Goal: Task Accomplishment & Management: Manage account settings

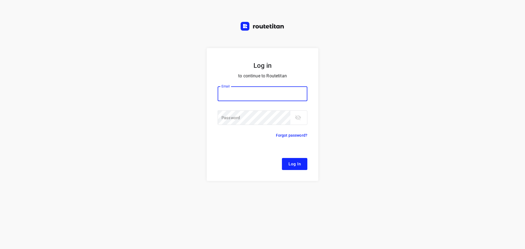
click at [239, 89] on input "email" at bounding box center [263, 93] width 90 height 15
type input "[EMAIL_ADDRESS][DOMAIN_NAME]"
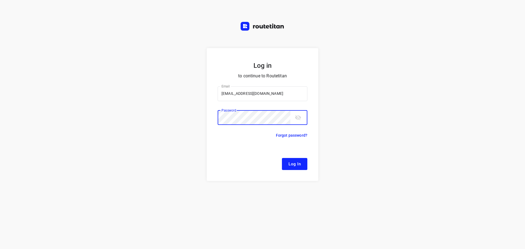
click at [282, 158] on button "Log In" at bounding box center [294, 164] width 25 height 12
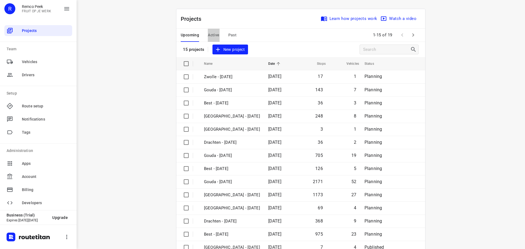
click at [213, 36] on span "Active" at bounding box center [213, 35] width 11 height 7
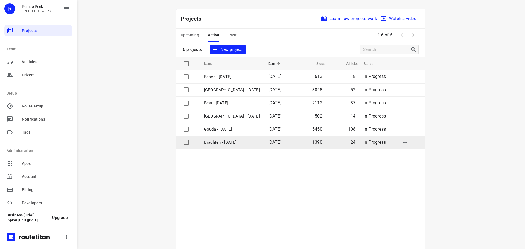
click at [217, 143] on p "Drachten - [DATE]" at bounding box center [232, 143] width 56 height 6
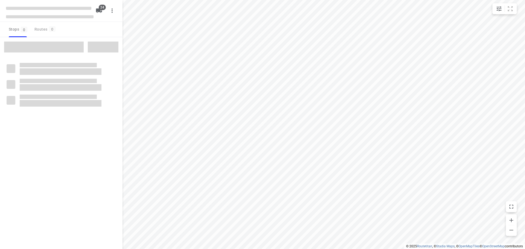
checkbox input "true"
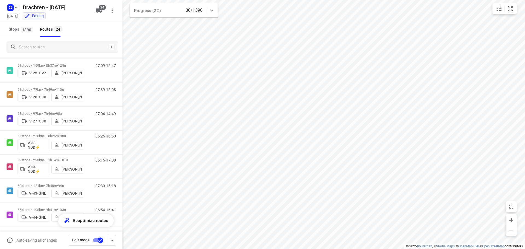
scroll to position [109, 0]
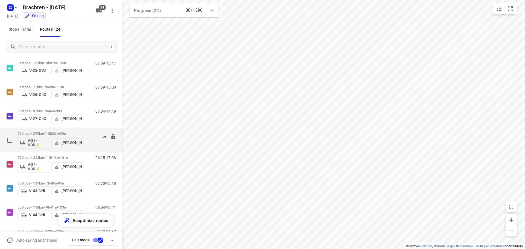
click at [73, 132] on p "56 stops • 270km • 10h26m • 98u" at bounding box center [51, 134] width 67 height 4
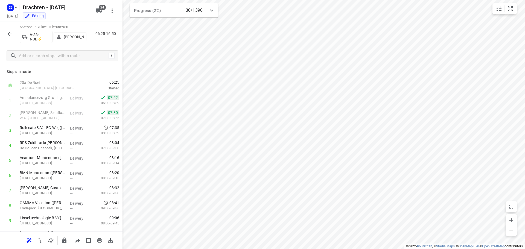
click at [11, 34] on icon "button" at bounding box center [10, 34] width 4 height 4
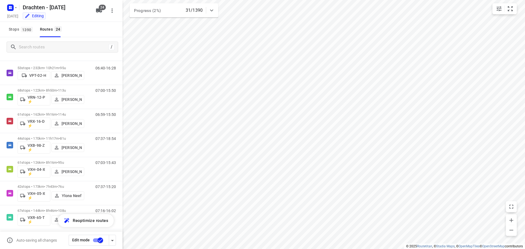
scroll to position [421, 0]
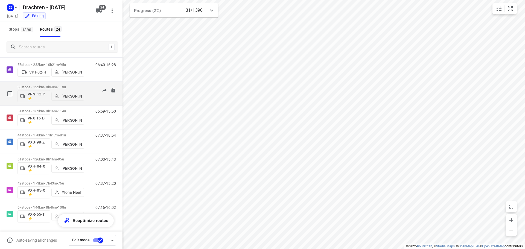
click at [66, 85] on span "113u" at bounding box center [62, 87] width 8 height 4
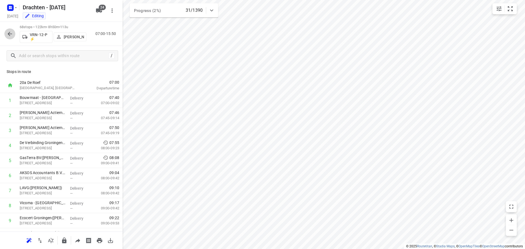
click at [7, 37] on button "button" at bounding box center [9, 33] width 11 height 11
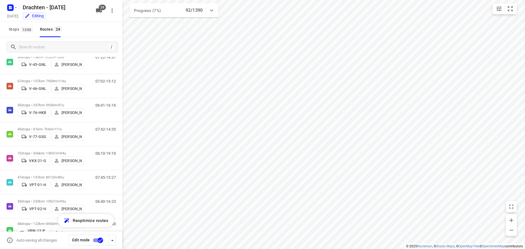
scroll to position [257, 0]
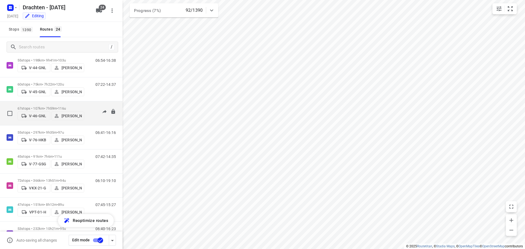
click at [56, 108] on p "67 stops • 107km • 7h59m • 116u" at bounding box center [51, 108] width 67 height 4
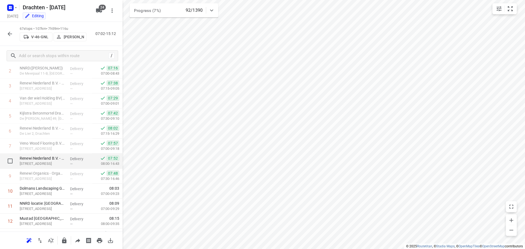
scroll to position [55, 0]
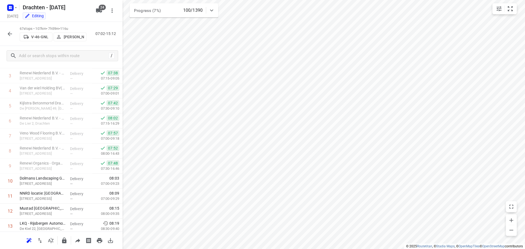
click at [13, 32] on button "button" at bounding box center [9, 33] width 11 height 11
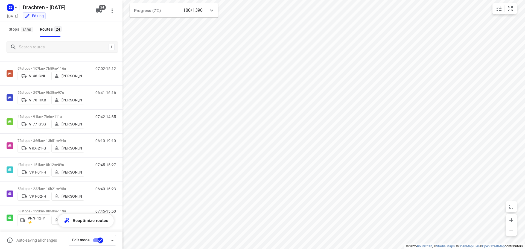
scroll to position [300, 0]
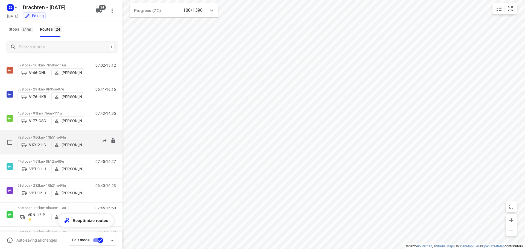
click at [57, 135] on p "72 stops • 366km • 13h51m • 94u" at bounding box center [51, 137] width 67 height 4
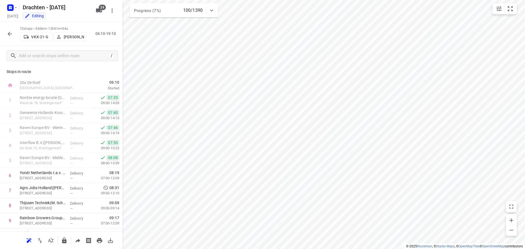
click at [13, 35] on icon "button" at bounding box center [10, 34] width 7 height 7
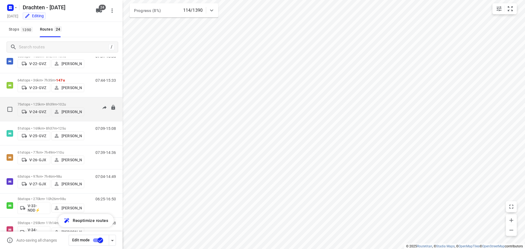
scroll to position [0, 0]
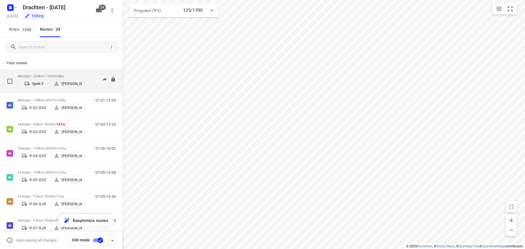
click at [60, 74] on p "48 stops • 204km • 7h52m • 98u" at bounding box center [51, 76] width 67 height 4
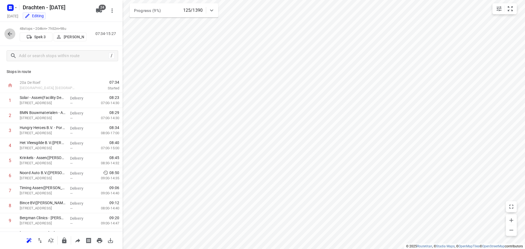
click at [13, 33] on icon "button" at bounding box center [10, 34] width 7 height 7
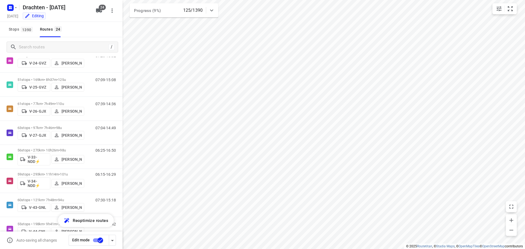
scroll to position [109, 0]
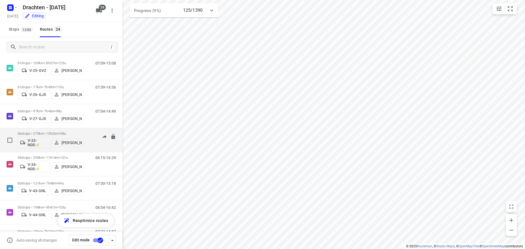
click at [42, 133] on p "56 stops • 270km • 10h26m • 98u" at bounding box center [51, 134] width 67 height 4
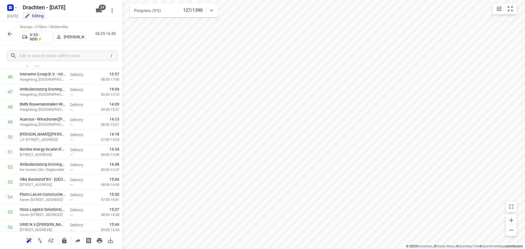
scroll to position [719, 0]
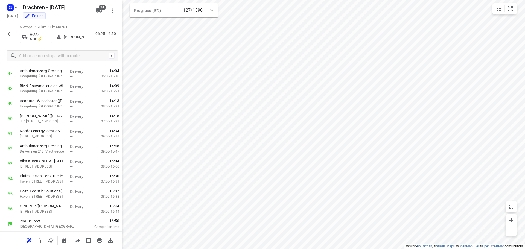
click at [13, 34] on icon "button" at bounding box center [10, 34] width 7 height 7
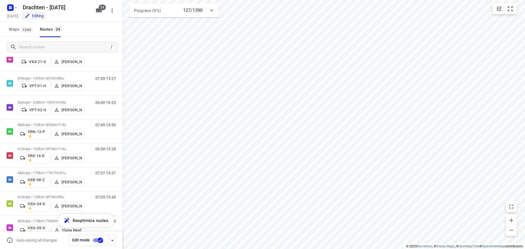
scroll to position [421, 0]
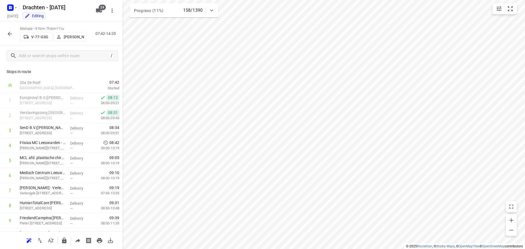
click at [9, 33] on icon "button" at bounding box center [10, 34] width 7 height 7
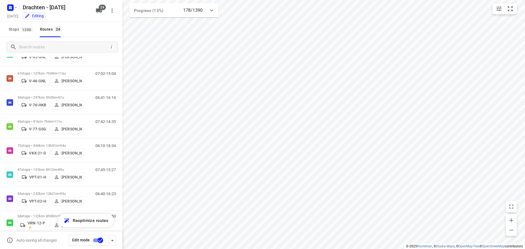
scroll to position [301, 0]
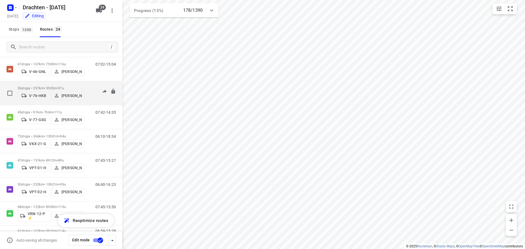
click at [54, 86] on p "55 stops • 297km • 9h35m • 97u" at bounding box center [51, 88] width 67 height 4
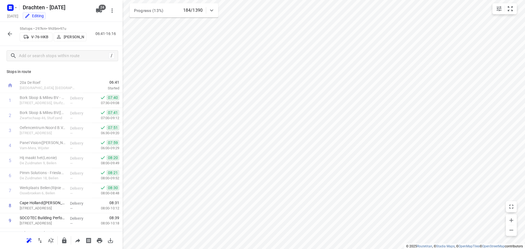
click at [9, 36] on icon "button" at bounding box center [10, 34] width 7 height 7
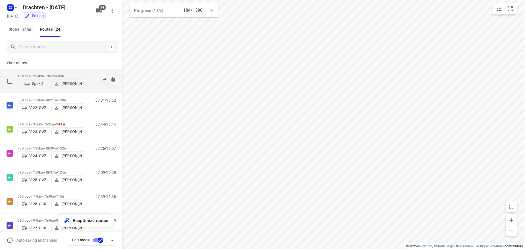
click at [50, 75] on p "48 stops • 204km • 7h52m • 98u" at bounding box center [51, 76] width 67 height 4
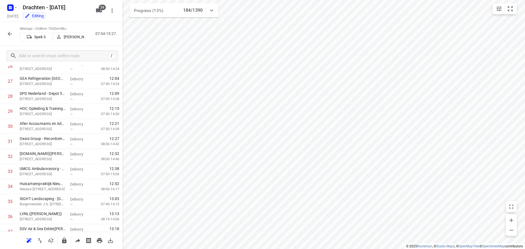
scroll to position [599, 0]
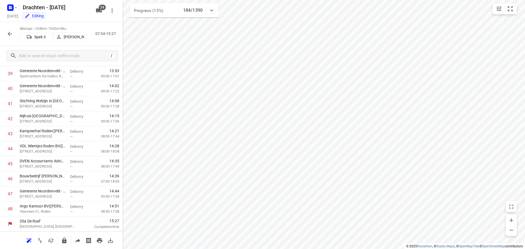
click at [8, 35] on icon "button" at bounding box center [10, 34] width 7 height 7
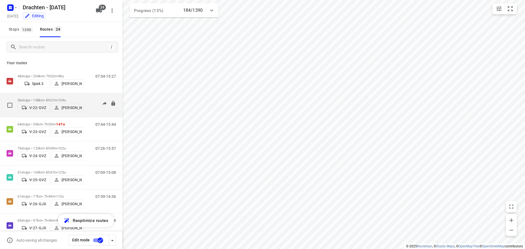
click at [56, 98] on p "56 stops • 158km • 8h21m • 109u" at bounding box center [51, 100] width 67 height 4
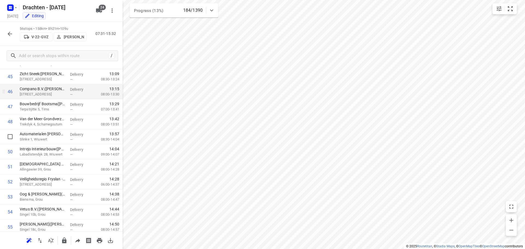
scroll to position [719, 0]
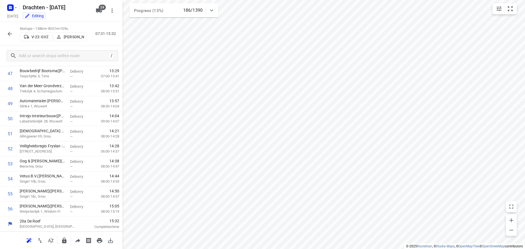
click at [7, 34] on icon "button" at bounding box center [10, 34] width 7 height 7
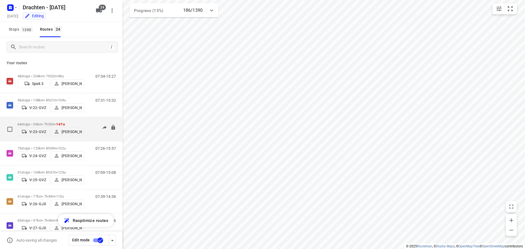
click at [65, 122] on span "147u" at bounding box center [60, 124] width 9 height 4
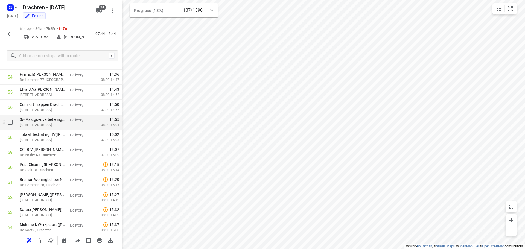
scroll to position [839, 0]
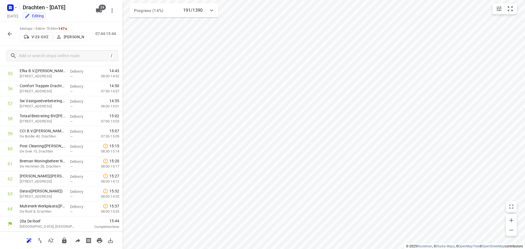
click at [9, 37] on button "button" at bounding box center [9, 33] width 11 height 11
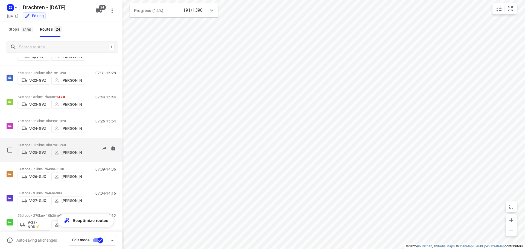
scroll to position [55, 0]
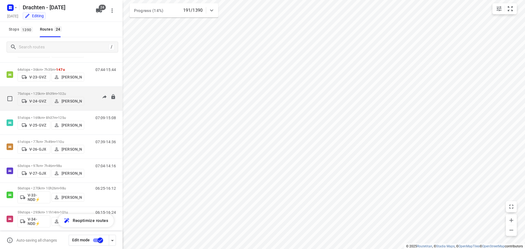
click at [58, 92] on span "•" at bounding box center [57, 94] width 1 height 4
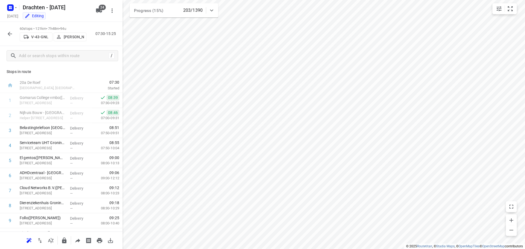
click at [12, 36] on icon "button" at bounding box center [10, 34] width 7 height 7
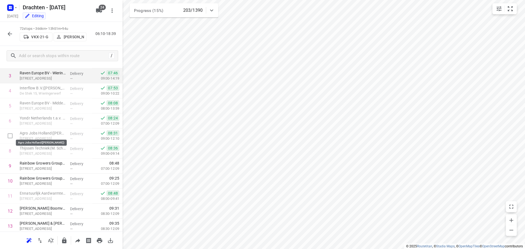
scroll to position [82, 0]
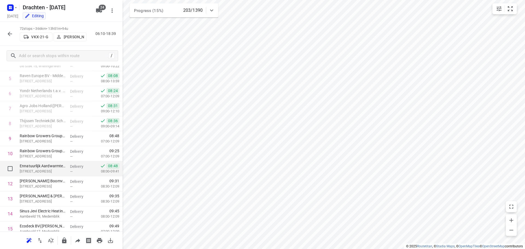
click at [65, 167] on div "Ennatuurlijk Aardwarmte Holding B.V.([PERSON_NAME]) [STREET_ADDRESS]" at bounding box center [43, 168] width 50 height 15
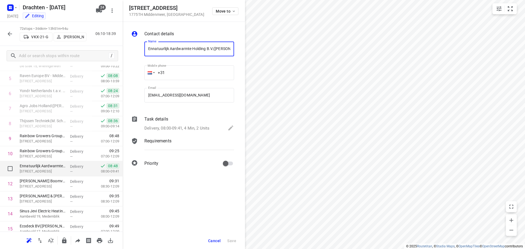
scroll to position [0, 9]
click at [177, 125] on p "Delivery, 08:00-09:41, 4 Min, 2 Units" at bounding box center [176, 128] width 65 height 6
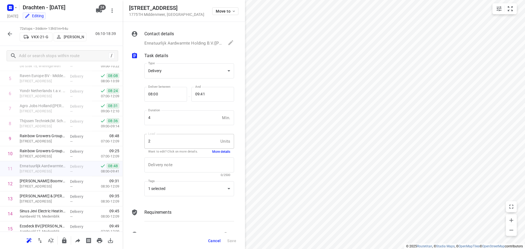
click at [220, 154] on button "More details" at bounding box center [221, 152] width 18 height 5
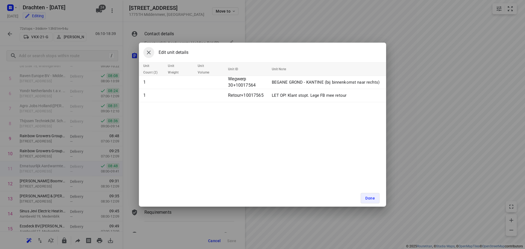
click at [153, 56] on button "button" at bounding box center [148, 52] width 11 height 11
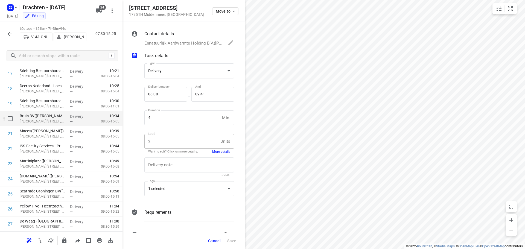
scroll to position [219, 0]
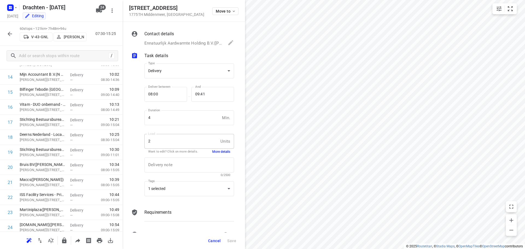
click at [209, 242] on span "Cancel" at bounding box center [214, 241] width 13 height 4
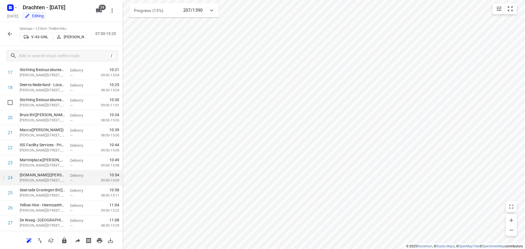
scroll to position [259, 0]
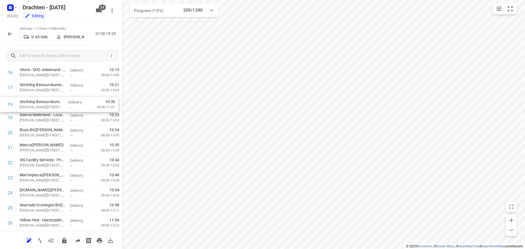
drag, startPoint x: 62, startPoint y: 115, endPoint x: 63, endPoint y: 106, distance: 9.3
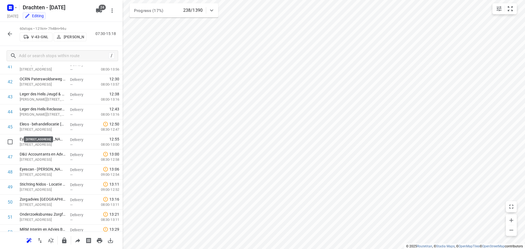
scroll to position [779, 0]
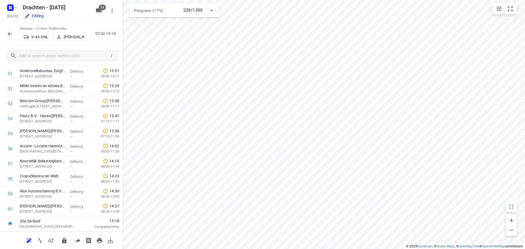
click at [9, 33] on icon "button" at bounding box center [10, 34] width 7 height 7
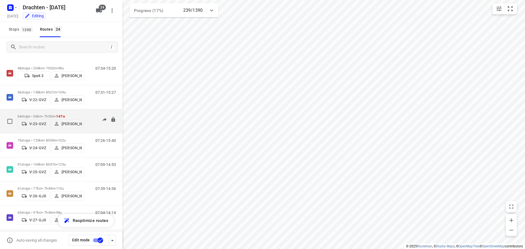
scroll to position [0, 0]
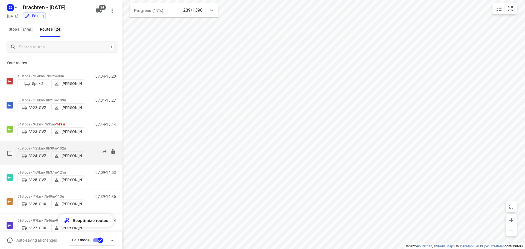
click at [53, 146] on p "75 stops • 125km • 8h39m • 102u" at bounding box center [51, 148] width 67 height 4
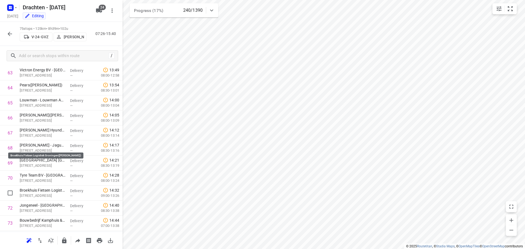
scroll to position [1005, 0]
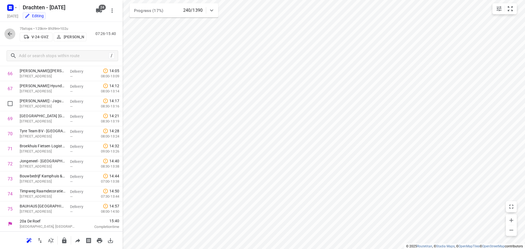
click at [9, 36] on icon "button" at bounding box center [10, 34] width 7 height 7
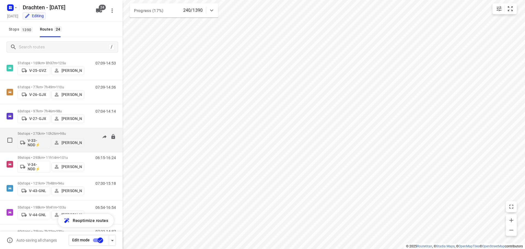
scroll to position [82, 0]
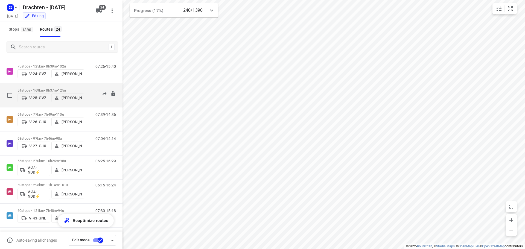
click at [53, 88] on p "51 stops • 169km • 8h37m • 125u" at bounding box center [51, 90] width 67 height 4
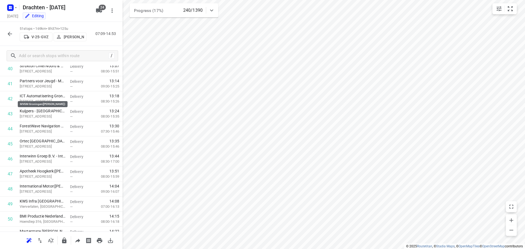
scroll to position [644, 0]
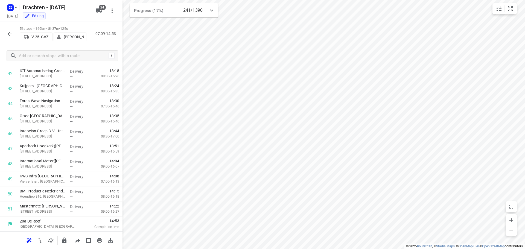
click at [13, 34] on icon "button" at bounding box center [10, 34] width 7 height 7
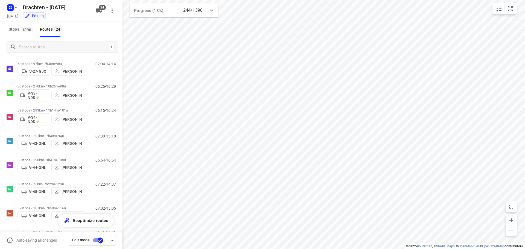
scroll to position [164, 0]
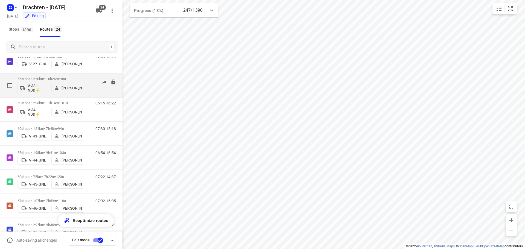
click at [74, 77] on p "56 stops • 270km • 10h26m • 98u" at bounding box center [51, 79] width 67 height 4
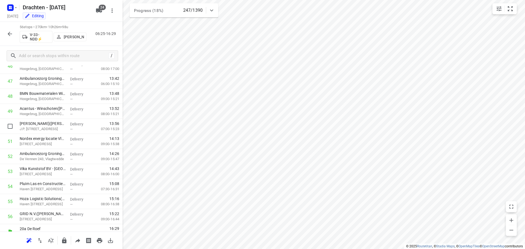
scroll to position [719, 0]
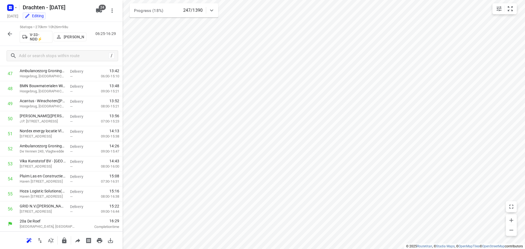
click at [8, 34] on icon "button" at bounding box center [10, 34] width 4 height 4
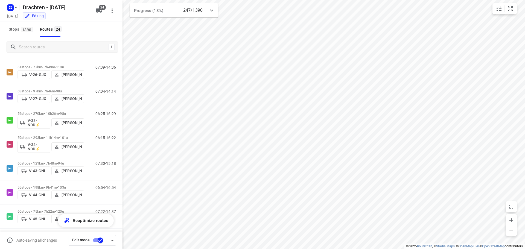
scroll to position [137, 0]
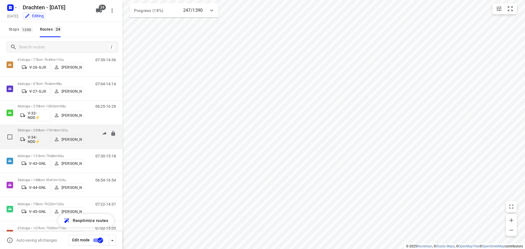
click at [55, 130] on p "59 stops • 293km • 11h14m • 101u" at bounding box center [51, 130] width 67 height 4
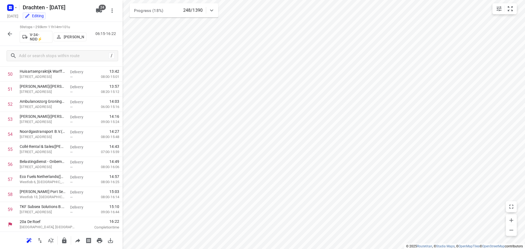
scroll to position [764, 0]
click at [6, 35] on button "button" at bounding box center [9, 33] width 11 height 11
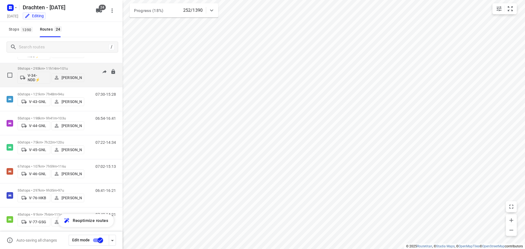
scroll to position [191, 0]
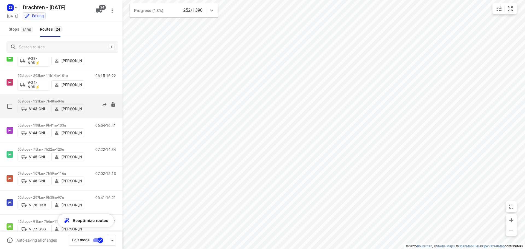
click at [58, 99] on span "•" at bounding box center [57, 101] width 1 height 4
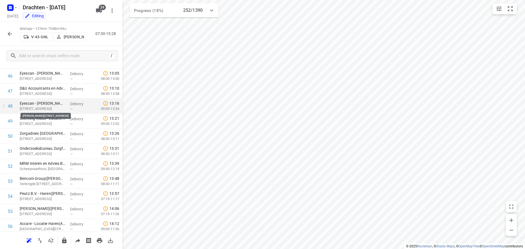
scroll to position [779, 0]
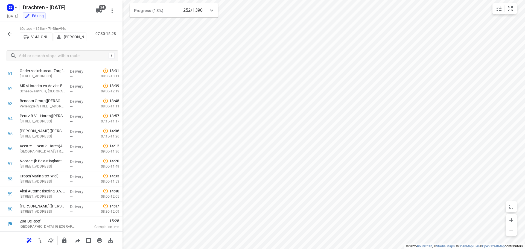
click at [4, 32] on div "60 stops • 121km • 7h48m • 94u V-43-GNL [PERSON_NAME] 07:30-15:28" at bounding box center [61, 34] width 123 height 24
click at [5, 33] on button "button" at bounding box center [9, 33] width 11 height 11
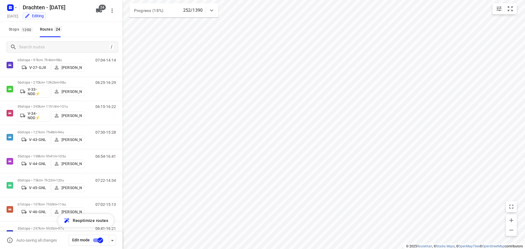
scroll to position [191, 0]
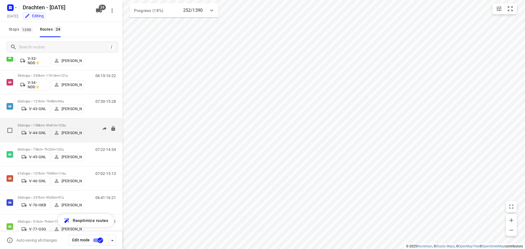
click at [64, 121] on div "55 stops • 198km • 9h41m • 103u V-44-GNL [PERSON_NAME]" at bounding box center [51, 130] width 67 height 19
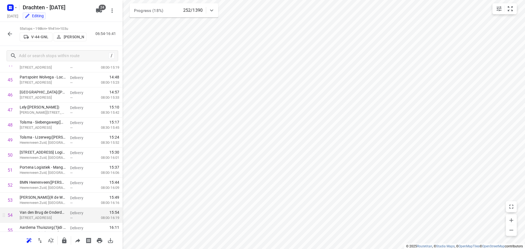
scroll to position [704, 0]
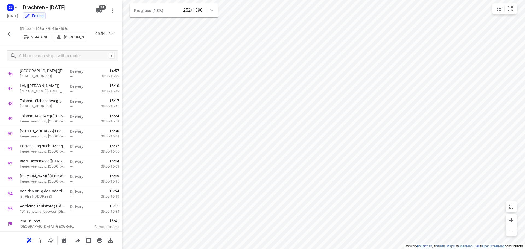
drag, startPoint x: 9, startPoint y: 27, endPoint x: 10, endPoint y: 34, distance: 6.3
click at [9, 27] on div "55 stops • 198km • 9h41m • 103u V-44-GNL [PERSON_NAME] 06:54-16:41" at bounding box center [61, 34] width 123 height 24
click at [11, 37] on icon "button" at bounding box center [10, 34] width 7 height 7
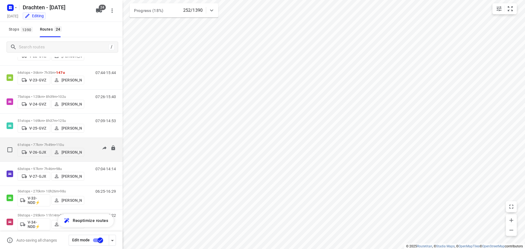
scroll to position [191, 0]
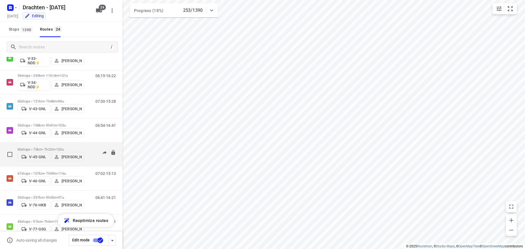
click at [56, 147] on span "•" at bounding box center [55, 149] width 1 height 4
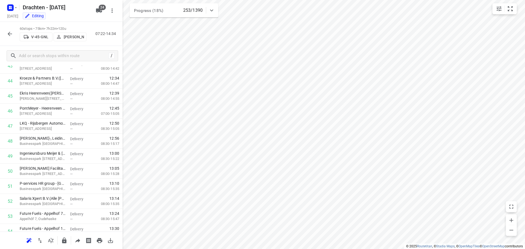
scroll to position [779, 0]
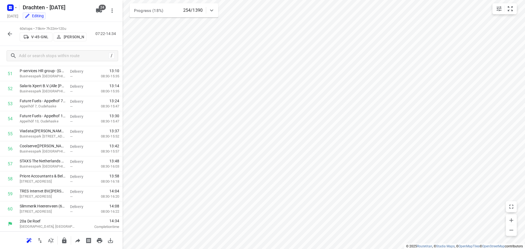
click at [12, 38] on button "button" at bounding box center [9, 33] width 11 height 11
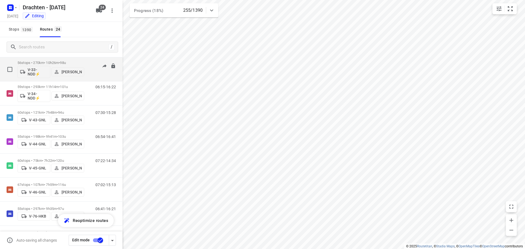
scroll to position [191, 0]
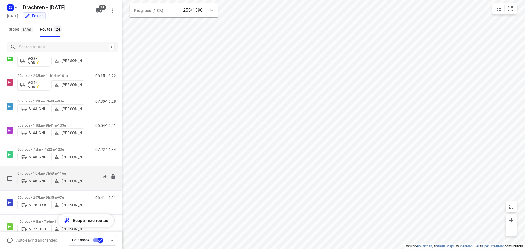
click at [53, 169] on div "67 stops • 107km • 7h59m • 116u V-46-GNL [PERSON_NAME]" at bounding box center [51, 178] width 67 height 19
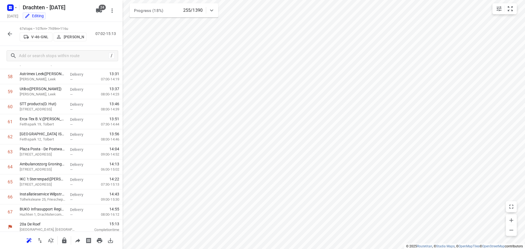
scroll to position [884, 0]
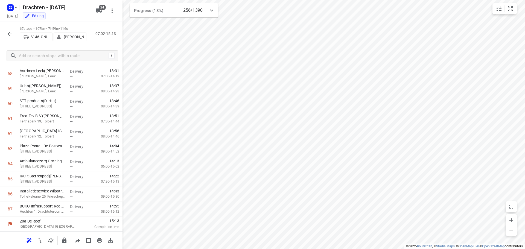
click at [10, 35] on icon "button" at bounding box center [10, 34] width 4 height 4
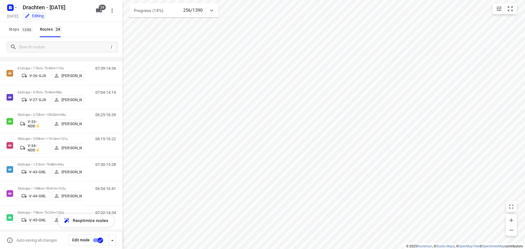
scroll to position [191, 0]
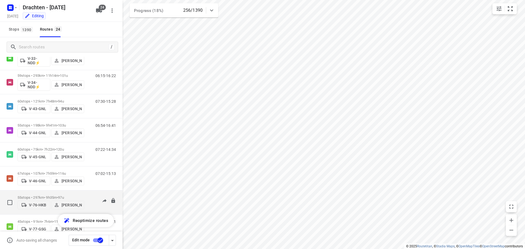
click at [63, 196] on span "97u" at bounding box center [61, 198] width 6 height 4
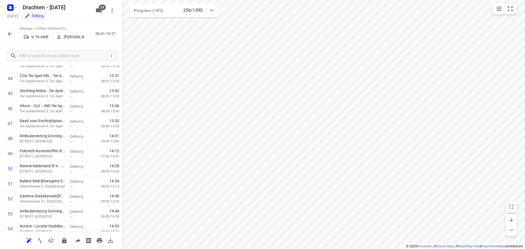
scroll to position [704, 0]
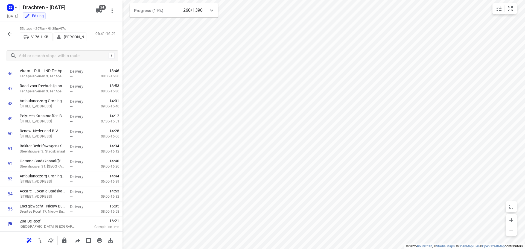
drag, startPoint x: 12, startPoint y: 28, endPoint x: 13, endPoint y: 31, distance: 2.8
click at [13, 28] on div at bounding box center [9, 33] width 11 height 11
click at [13, 31] on button "button" at bounding box center [9, 33] width 11 height 11
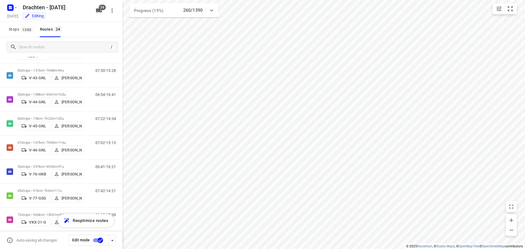
scroll to position [246, 0]
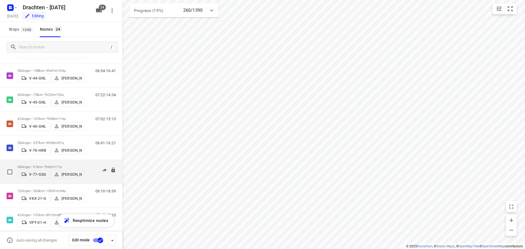
click at [60, 166] on span "111u" at bounding box center [58, 167] width 8 height 4
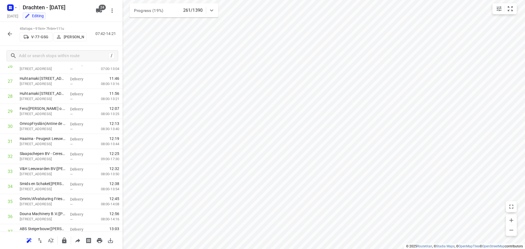
scroll to position [553, 0]
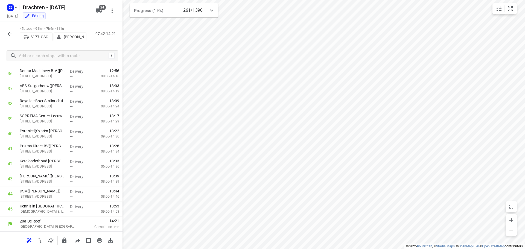
click at [9, 35] on icon "button" at bounding box center [10, 34] width 4 height 4
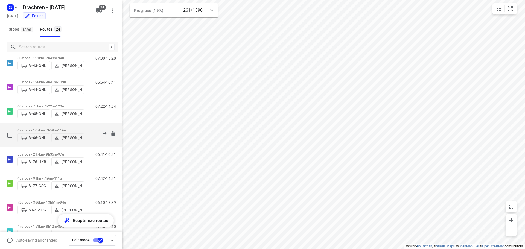
scroll to position [246, 0]
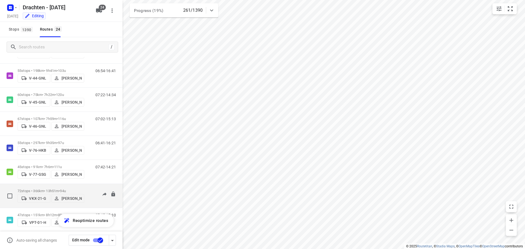
click at [63, 186] on div "72 stops • 366km • 13h51m • 94u VKX-21-G [PERSON_NAME]" at bounding box center [51, 195] width 67 height 19
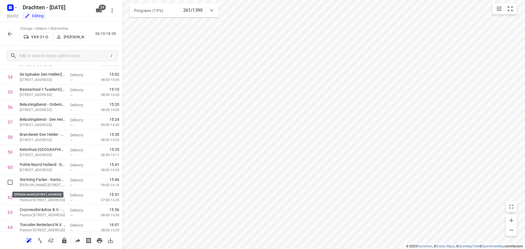
scroll to position [960, 0]
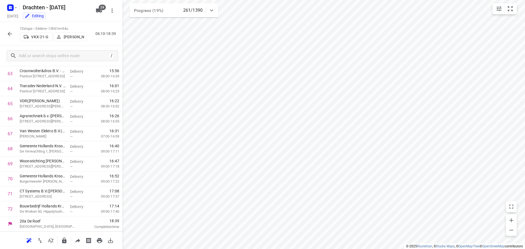
click at [6, 31] on button "button" at bounding box center [9, 33] width 11 height 11
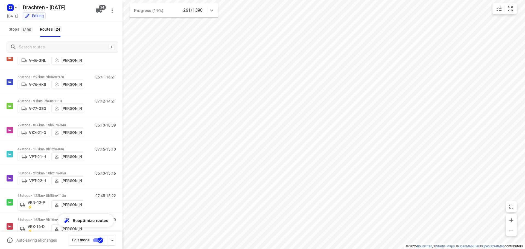
scroll to position [328, 0]
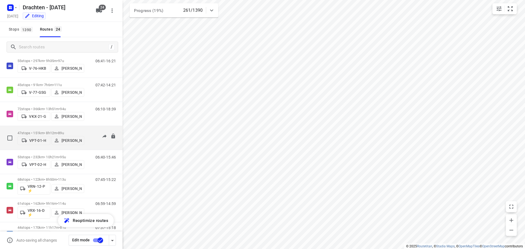
click at [56, 128] on div "47 stops • 151km • 8h12m • 89u VPT-01-[PERSON_NAME] 07:45-15:10" at bounding box center [61, 138] width 123 height 24
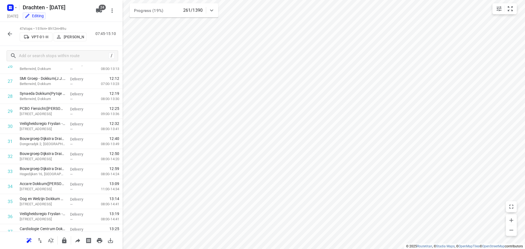
scroll to position [584, 0]
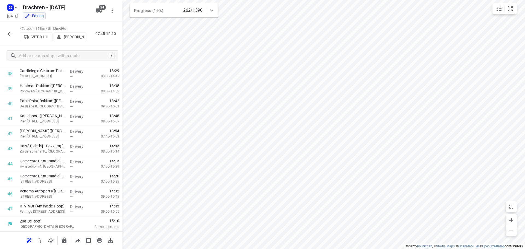
click at [7, 35] on icon "button" at bounding box center [10, 34] width 7 height 7
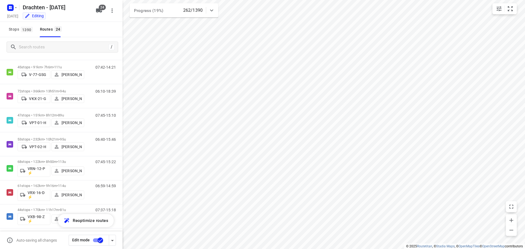
scroll to position [356, 0]
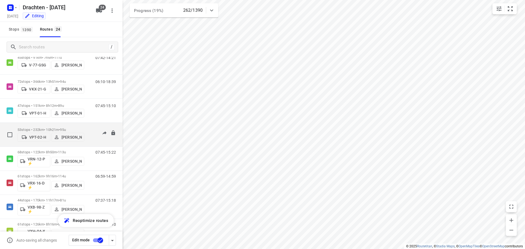
click at [57, 128] on p "53 stops • 232km • 10h21m • 95u" at bounding box center [51, 130] width 67 height 4
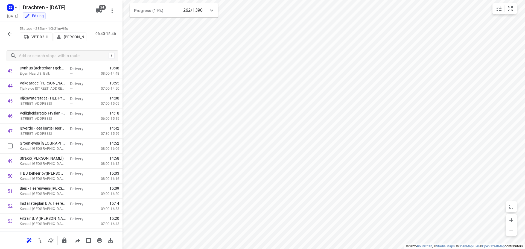
scroll to position [674, 0]
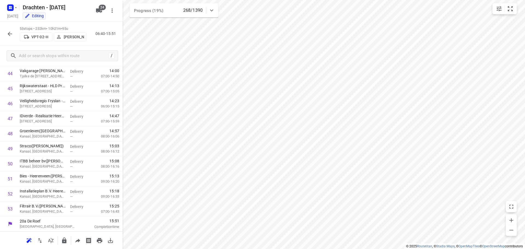
click at [10, 34] on icon "button" at bounding box center [10, 34] width 4 height 4
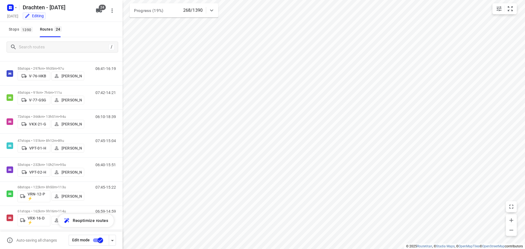
scroll to position [328, 0]
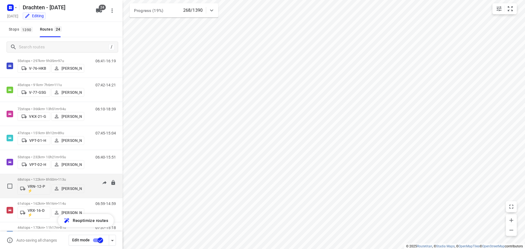
click at [53, 175] on div "68 stops • 122km • 8h50m • 113u VRN-12-P ⚡ [PERSON_NAME]" at bounding box center [51, 186] width 67 height 23
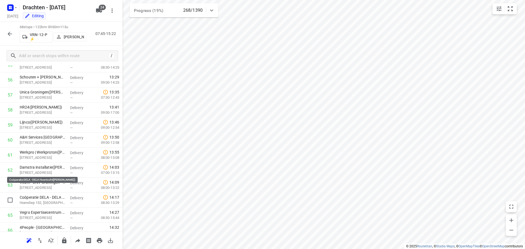
scroll to position [899, 0]
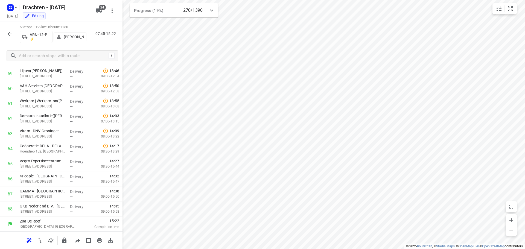
click at [8, 35] on icon "button" at bounding box center [10, 34] width 7 height 7
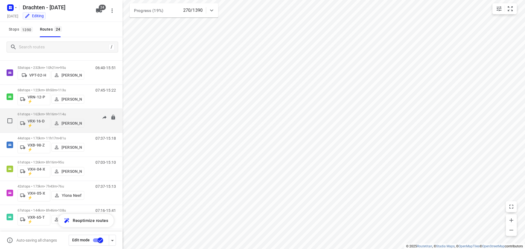
scroll to position [421, 0]
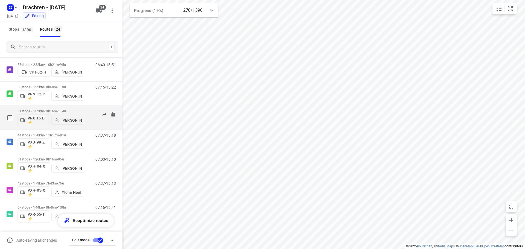
click at [58, 112] on span "•" at bounding box center [57, 111] width 1 height 4
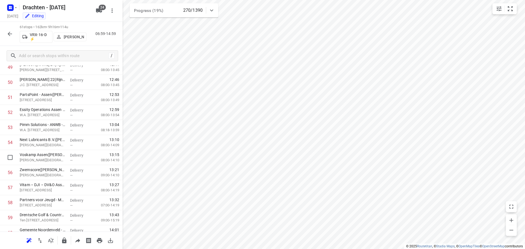
scroll to position [794, 0]
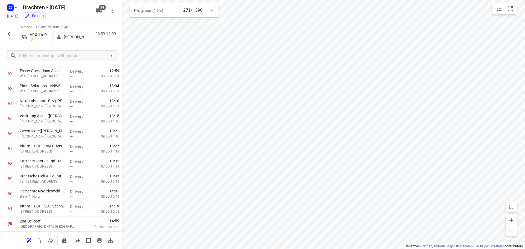
click at [8, 32] on icon "button" at bounding box center [10, 34] width 7 height 7
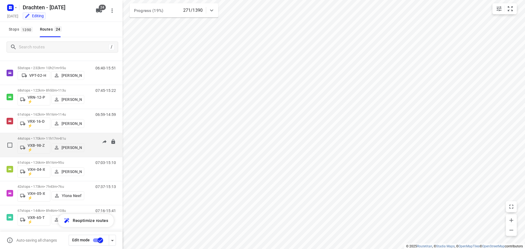
scroll to position [421, 0]
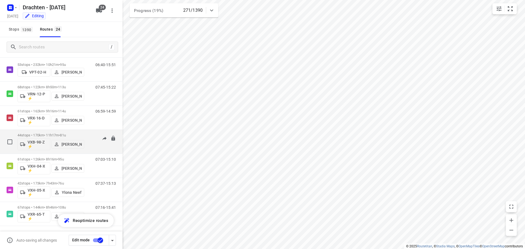
click at [66, 134] on span "81u" at bounding box center [63, 135] width 6 height 4
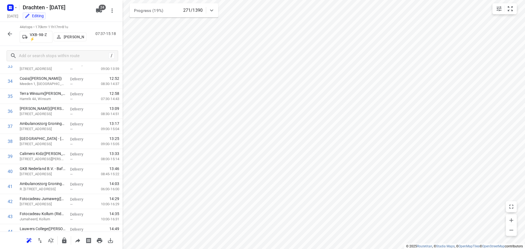
scroll to position [538, 0]
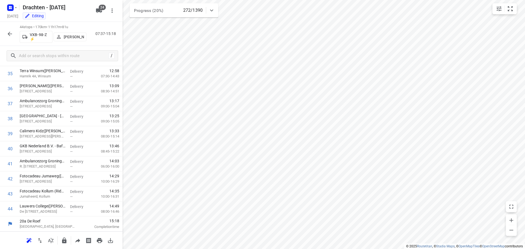
click at [11, 37] on button "button" at bounding box center [9, 33] width 11 height 11
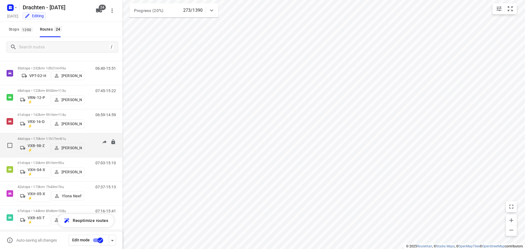
scroll to position [421, 0]
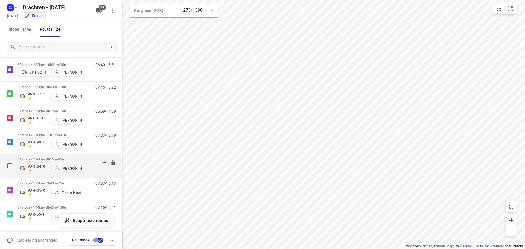
click at [56, 160] on p "61 stops • 126km • 8h16m • 95u" at bounding box center [51, 159] width 67 height 4
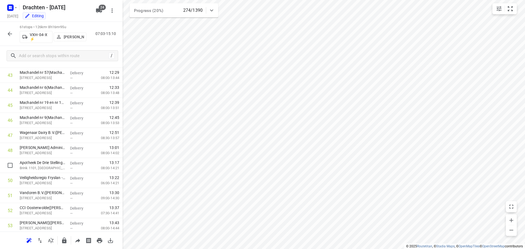
scroll to position [794, 0]
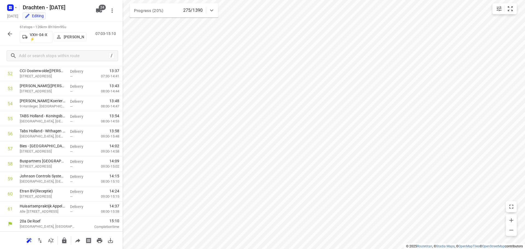
click at [14, 34] on button "button" at bounding box center [9, 33] width 11 height 11
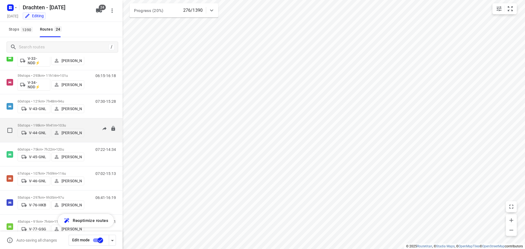
scroll to position [421, 0]
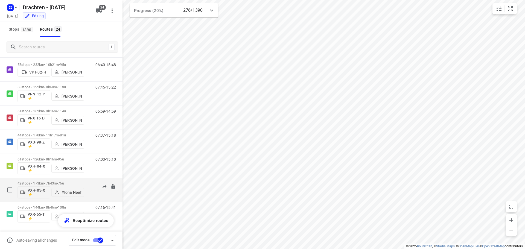
click at [64, 184] on span "76u" at bounding box center [61, 183] width 6 height 4
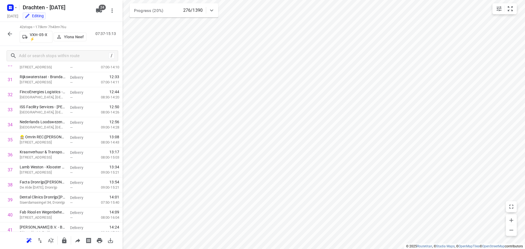
scroll to position [508, 0]
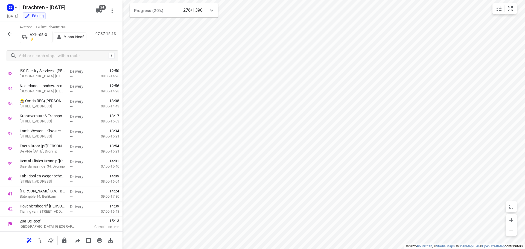
click at [14, 32] on button "button" at bounding box center [9, 33] width 11 height 11
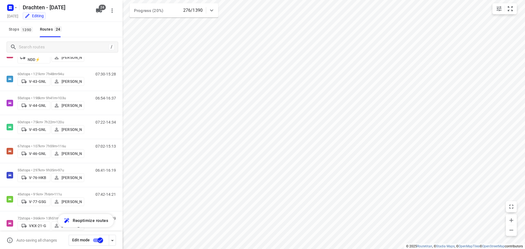
scroll to position [421, 0]
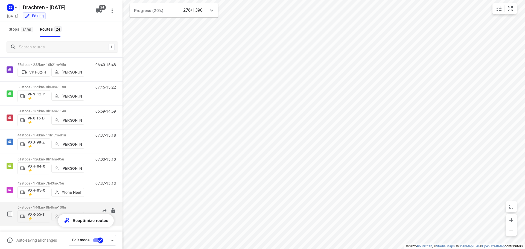
click at [52, 205] on div "67 stops • 144km • 8h46m • 108u VXR-65-T ⚡ [PERSON_NAME]" at bounding box center [51, 214] width 67 height 23
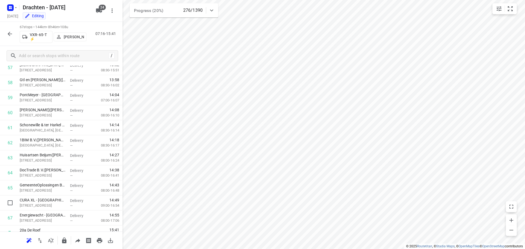
scroll to position [884, 0]
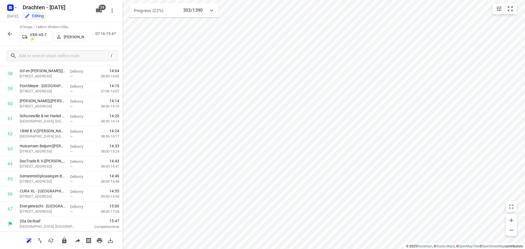
click at [6, 34] on button "button" at bounding box center [9, 33] width 11 height 11
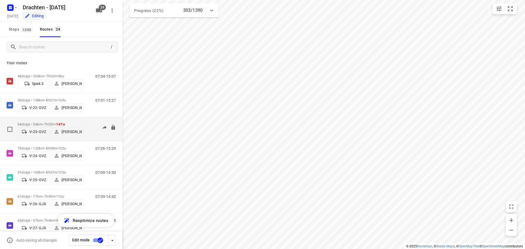
click at [58, 122] on p "64 stops • 36km • 7h35m • 147u" at bounding box center [51, 124] width 67 height 4
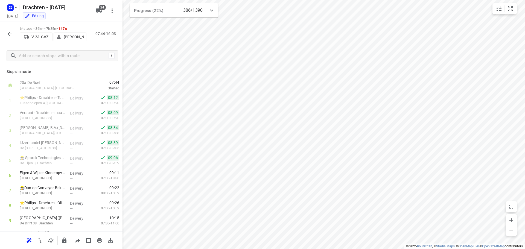
click at [14, 34] on button "button" at bounding box center [9, 33] width 11 height 11
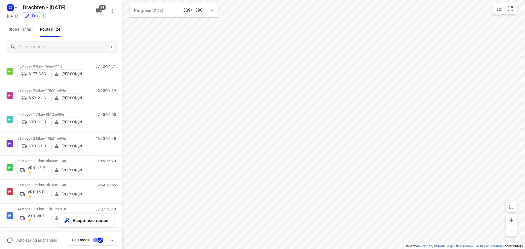
scroll to position [349, 0]
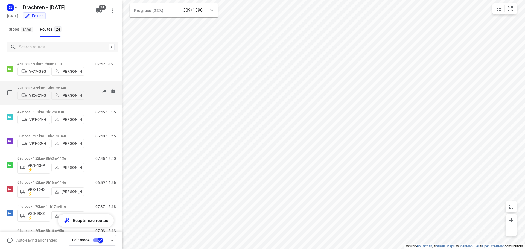
click at [72, 86] on p "72 stops • 366km • 13h51m • 94u" at bounding box center [51, 88] width 67 height 4
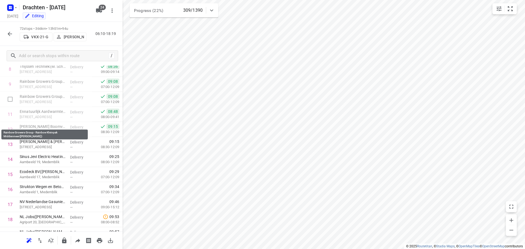
scroll to position [137, 0]
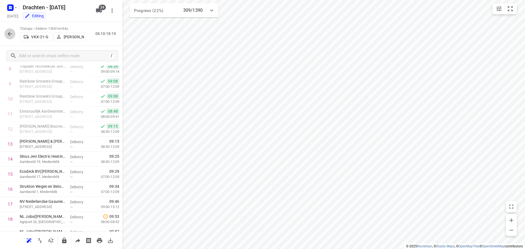
click at [10, 31] on icon "button" at bounding box center [10, 34] width 7 height 7
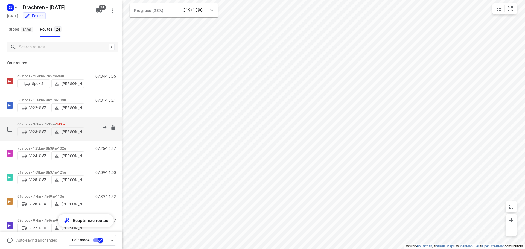
click at [51, 120] on div "64 stops • 36km • 7h35m • 147u V-23-GVZ [PERSON_NAME]" at bounding box center [51, 129] width 67 height 19
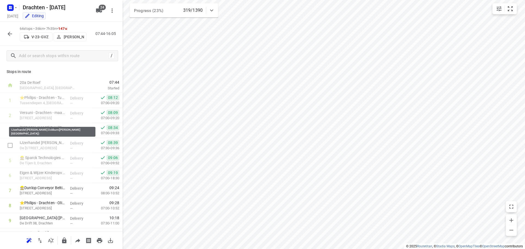
scroll to position [27, 0]
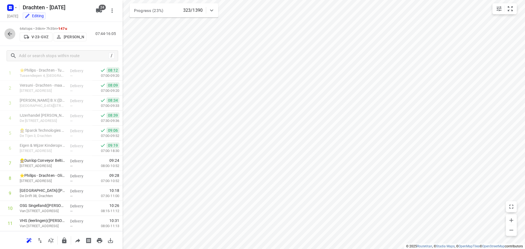
click at [9, 33] on icon "button" at bounding box center [10, 34] width 7 height 7
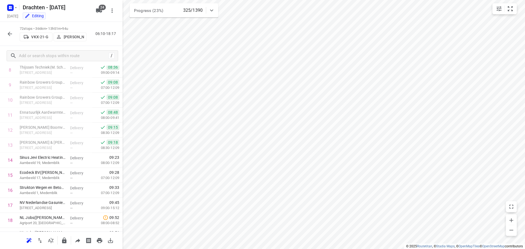
scroll to position [164, 0]
click at [11, 34] on icon "button" at bounding box center [10, 34] width 7 height 7
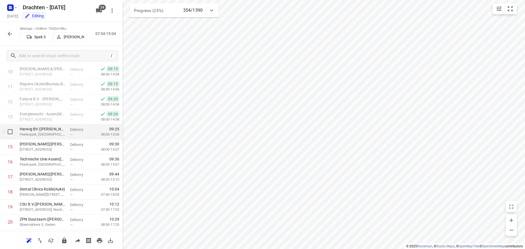
scroll to position [191, 0]
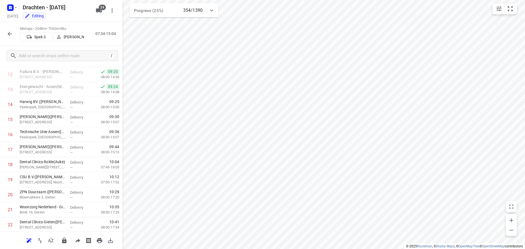
click at [7, 32] on icon "button" at bounding box center [10, 34] width 7 height 7
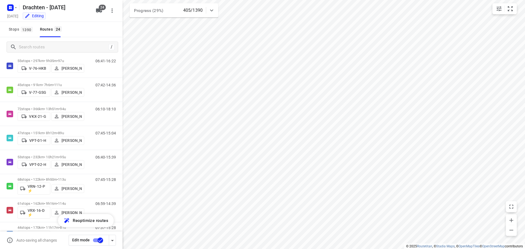
scroll to position [356, 0]
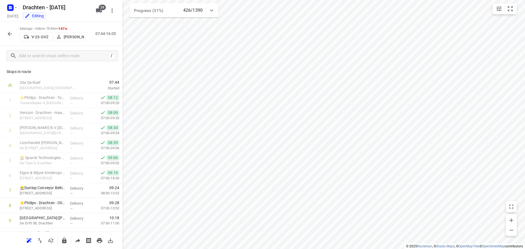
click at [11, 34] on icon "button" at bounding box center [10, 34] width 4 height 4
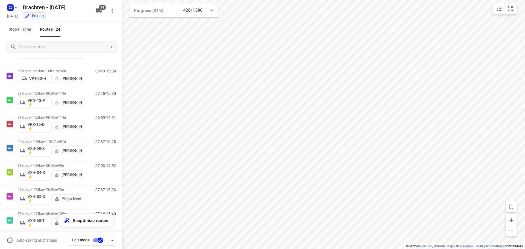
scroll to position [421, 0]
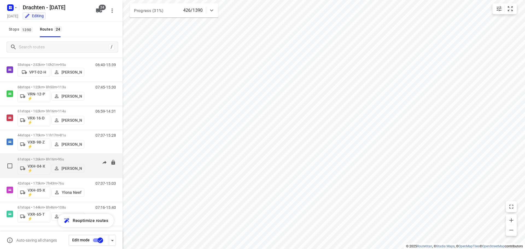
click at [63, 156] on div "61 stops • 126km • 8h16m • 95u VXH-04-X ⚡ [PERSON_NAME]" at bounding box center [51, 166] width 67 height 23
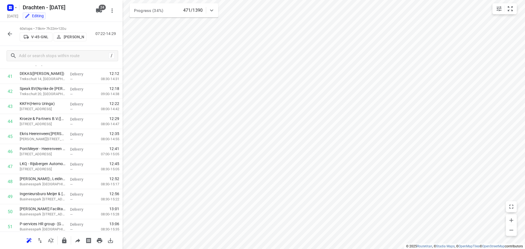
scroll to position [779, 0]
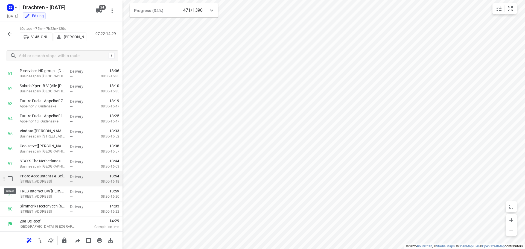
click at [8, 179] on input "checkbox" at bounding box center [10, 178] width 11 height 11
checkbox input "true"
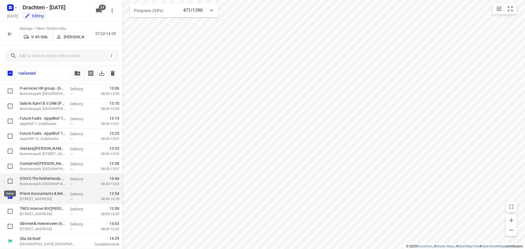
scroll to position [777, 0]
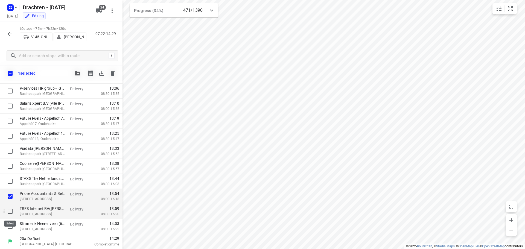
click at [9, 209] on input "checkbox" at bounding box center [10, 211] width 11 height 11
checkbox input "true"
click at [11, 226] on input "checkbox" at bounding box center [10, 226] width 11 height 11
checkbox input "true"
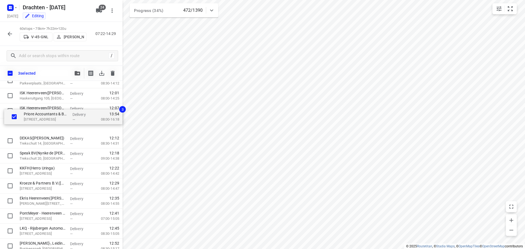
scroll to position [590, 0]
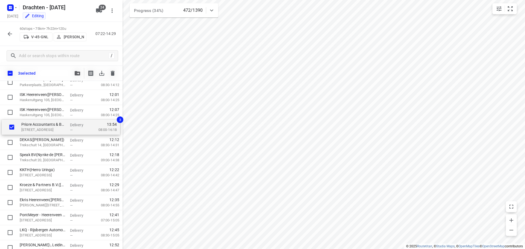
drag, startPoint x: 41, startPoint y: 199, endPoint x: 44, endPoint y: 130, distance: 69.6
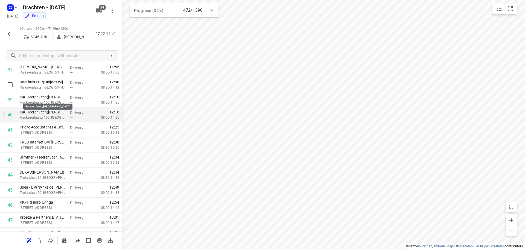
scroll to position [563, 0]
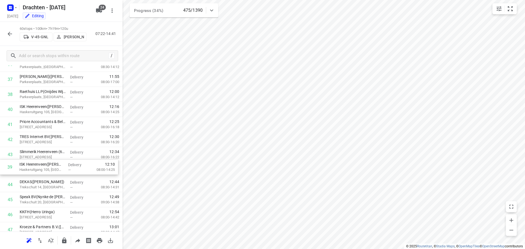
drag, startPoint x: 59, startPoint y: 110, endPoint x: 58, endPoint y: 170, distance: 59.9
drag, startPoint x: 72, startPoint y: 112, endPoint x: 67, endPoint y: 158, distance: 47.1
click at [8, 32] on icon "button" at bounding box center [10, 34] width 7 height 7
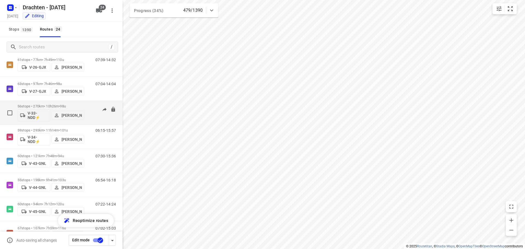
scroll to position [164, 0]
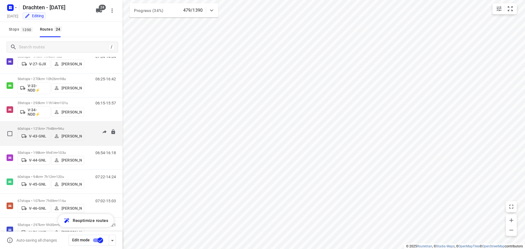
click at [51, 127] on p "60 stops • 121km • 7h48m • 94u" at bounding box center [51, 129] width 67 height 4
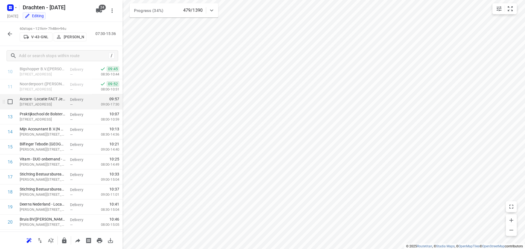
click at [50, 104] on p "[STREET_ADDRESS]" at bounding box center [43, 104] width 46 height 5
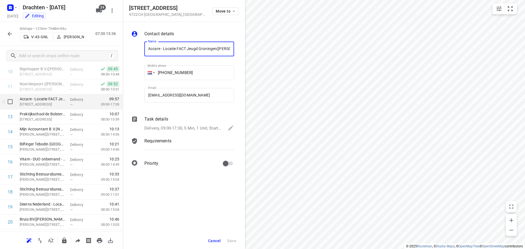
scroll to position [0, 15]
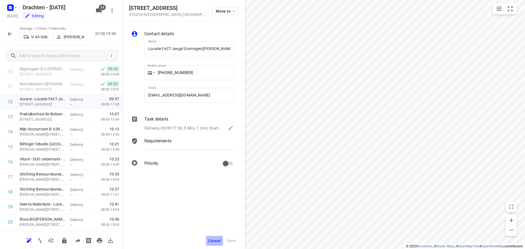
click at [212, 237] on button "Cancel" at bounding box center [214, 241] width 17 height 10
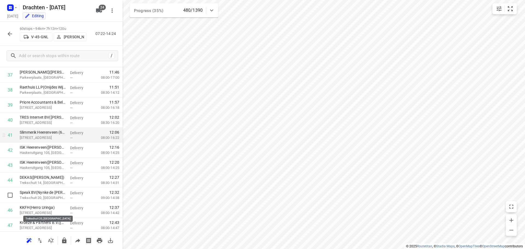
scroll to position [574, 0]
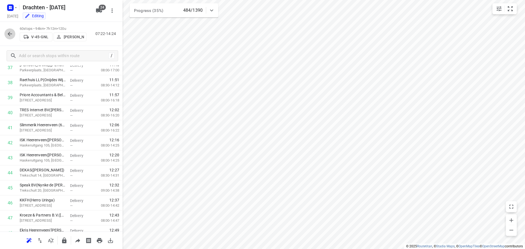
click at [11, 35] on icon "button" at bounding box center [10, 34] width 7 height 7
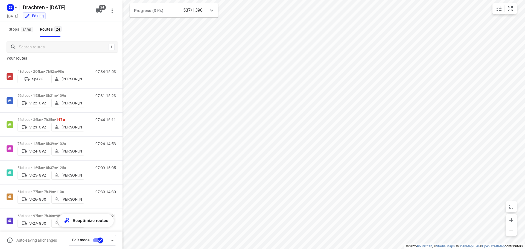
scroll to position [0, 0]
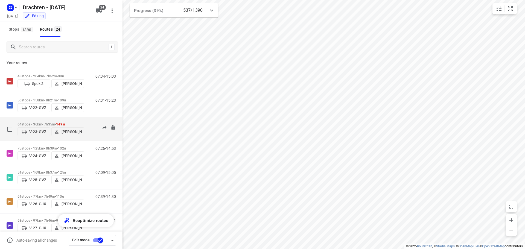
click at [56, 122] on p "64 stops • 36km • 7h35m • 147u" at bounding box center [51, 124] width 67 height 4
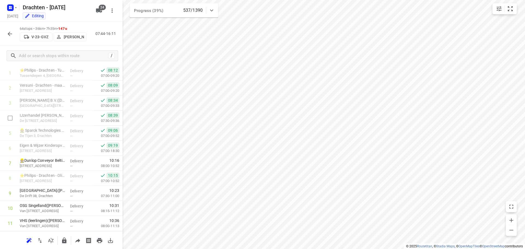
scroll to position [55, 0]
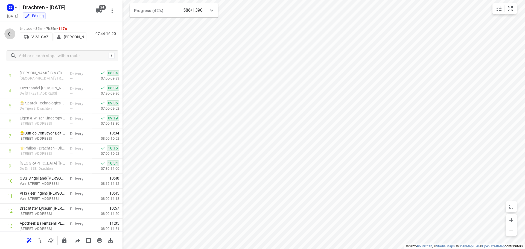
click at [7, 34] on icon "button" at bounding box center [10, 34] width 7 height 7
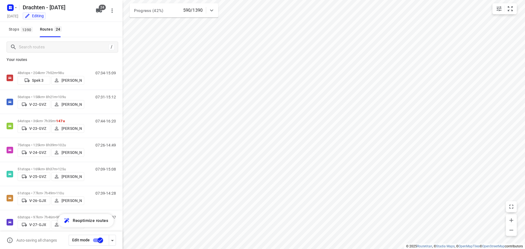
scroll to position [0, 0]
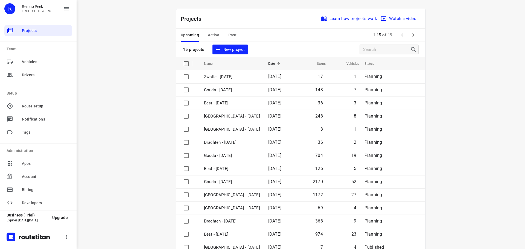
click at [414, 36] on icon "button" at bounding box center [413, 35] width 7 height 7
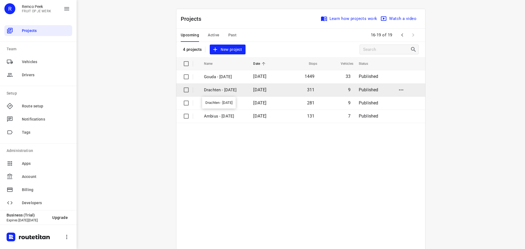
click at [207, 90] on p "Drachten - Tuesday" at bounding box center [224, 90] width 41 height 6
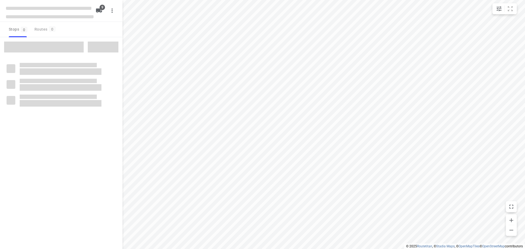
checkbox input "true"
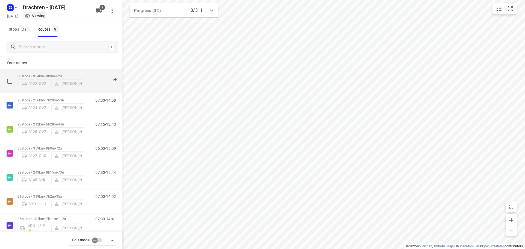
click at [57, 74] on p "33 stops • 354km • 9h3m • 52u" at bounding box center [51, 76] width 67 height 4
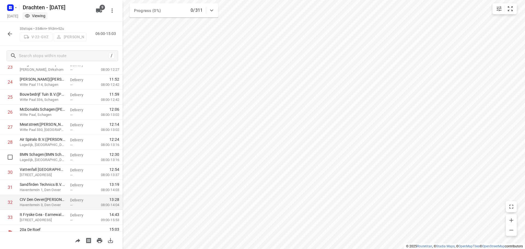
scroll to position [373, 0]
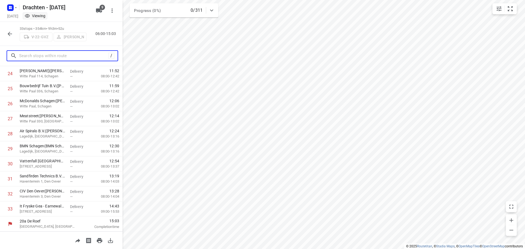
click at [41, 58] on input "text" at bounding box center [63, 56] width 89 height 8
click at [13, 34] on icon "button" at bounding box center [10, 34] width 7 height 7
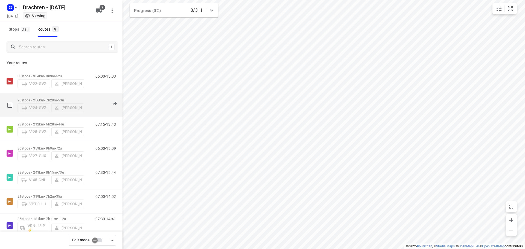
click at [58, 98] on span "•" at bounding box center [57, 100] width 1 height 4
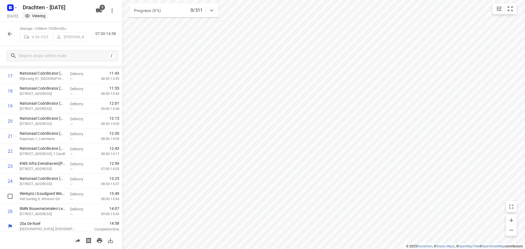
scroll to position [268, 0]
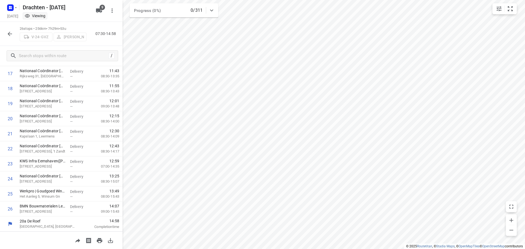
click at [8, 31] on icon "button" at bounding box center [10, 34] width 7 height 7
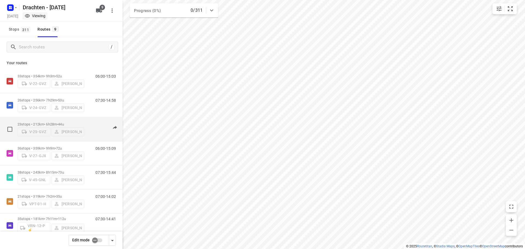
click at [49, 120] on div "23 stops • 212km • 6h28m • 44u V-25-GVZ Jelle Veenstra" at bounding box center [51, 129] width 67 height 19
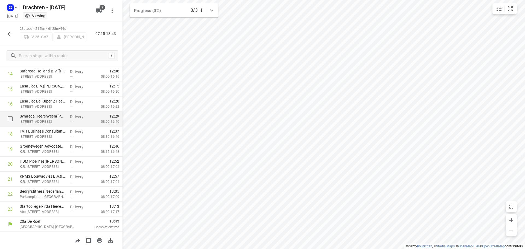
scroll to position [222, 0]
click at [9, 32] on icon "button" at bounding box center [10, 34] width 4 height 4
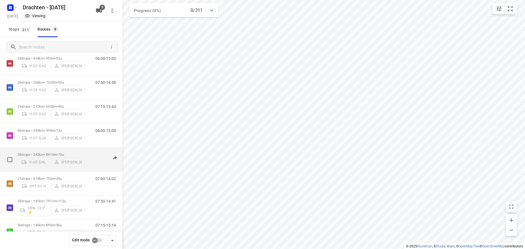
scroll to position [27, 0]
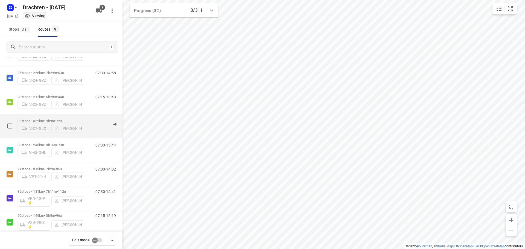
click at [56, 119] on p "36 stops • 359km • 9h9m • 72u" at bounding box center [51, 121] width 67 height 4
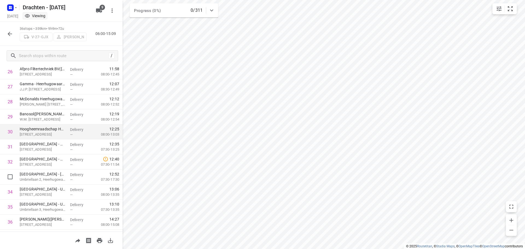
scroll to position [418, 0]
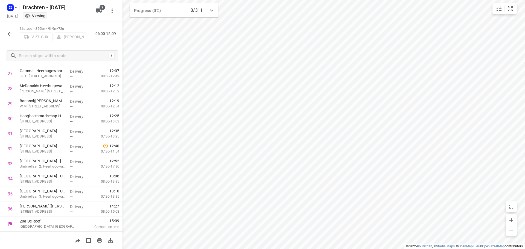
click at [12, 38] on button "button" at bounding box center [9, 33] width 11 height 11
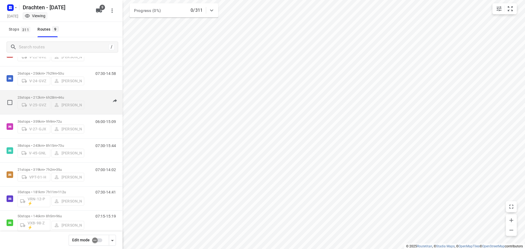
scroll to position [60, 0]
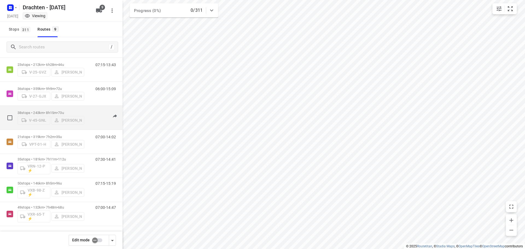
click at [57, 108] on div "38 stops • 243km • 8h15m • 73u V-45-GNL Jelmer Knol" at bounding box center [51, 117] width 67 height 19
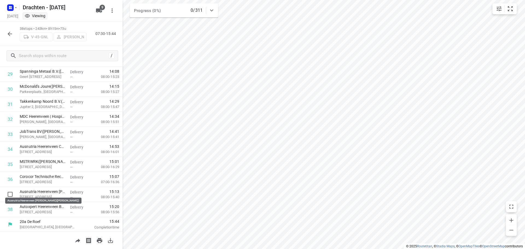
scroll to position [448, 0]
click at [8, 34] on icon "button" at bounding box center [10, 34] width 7 height 7
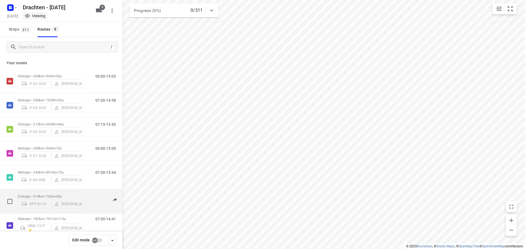
click at [47, 195] on p "21 stops • 319km • 7h2m • 35u" at bounding box center [51, 197] width 67 height 4
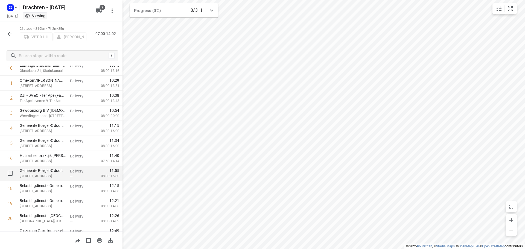
scroll to position [192, 0]
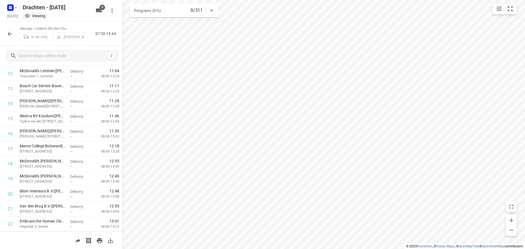
click at [11, 36] on icon "button" at bounding box center [10, 34] width 7 height 7
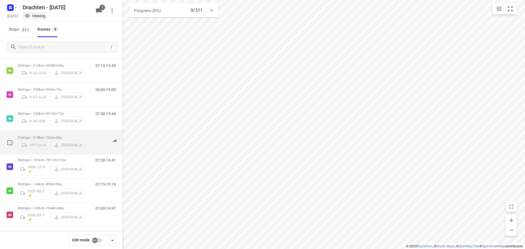
scroll to position [60, 0]
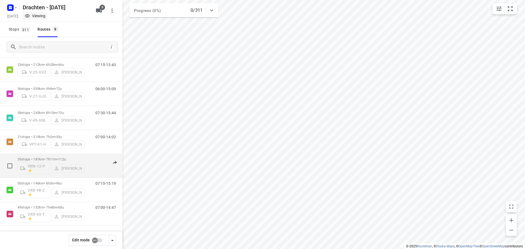
click at [60, 156] on div "35 stops • 181km • 7h11m • 112u VRN-12-P ⚡ Jos Kaspers" at bounding box center [51, 166] width 67 height 23
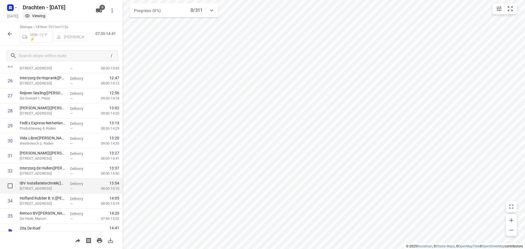
scroll to position [403, 0]
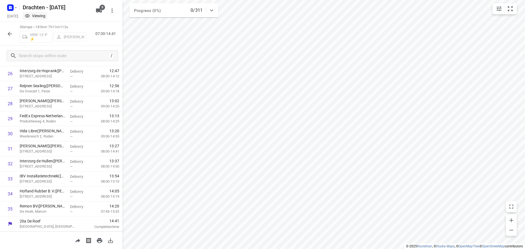
click at [9, 31] on icon "button" at bounding box center [10, 34] width 7 height 7
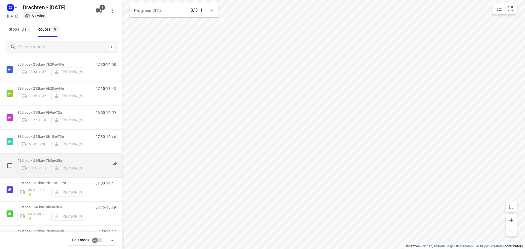
scroll to position [60, 0]
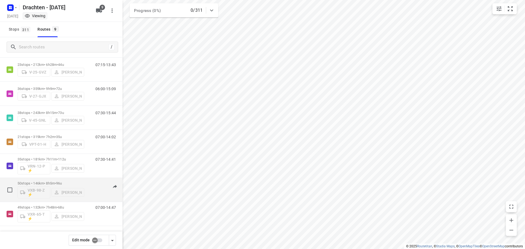
click at [56, 179] on div "50 stops • 146km • 8h5m • 96u VXB-98-Z ⚡ Kirsten Brouwer 07:15-15:19" at bounding box center [61, 190] width 123 height 24
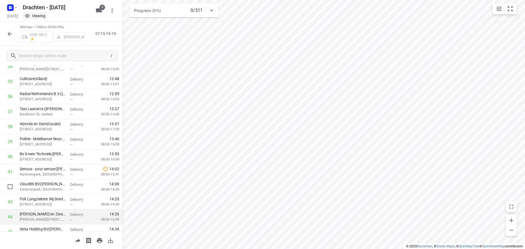
scroll to position [547, 0]
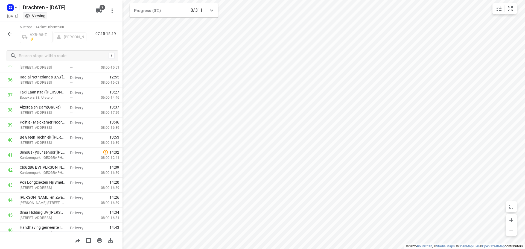
click at [11, 35] on icon "button" at bounding box center [10, 34] width 7 height 7
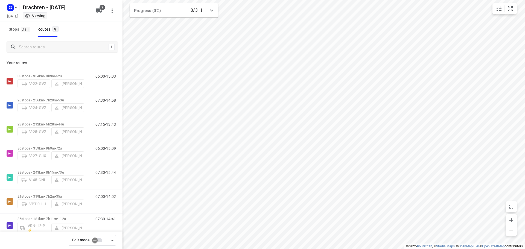
click at [99, 242] on input "checkbox" at bounding box center [94, 240] width 31 height 10
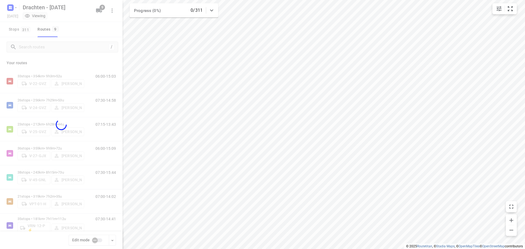
checkbox input "true"
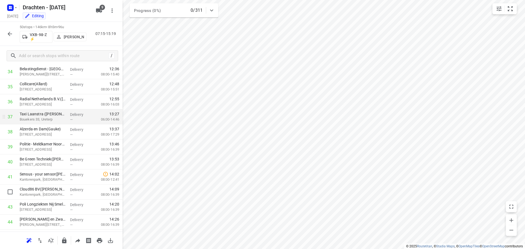
scroll to position [519, 0]
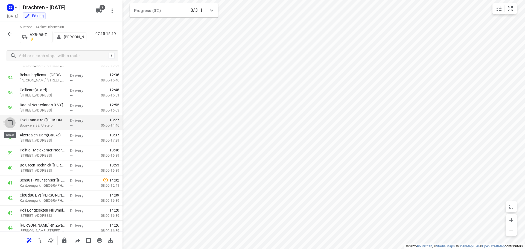
click at [10, 124] on input "checkbox" at bounding box center [10, 122] width 11 height 11
checkbox input "true"
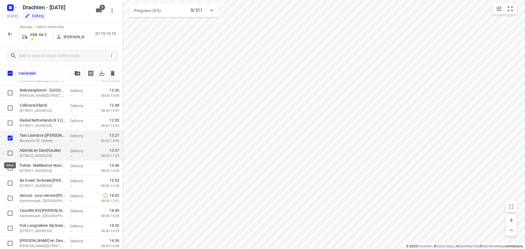
click at [12, 153] on input "checkbox" at bounding box center [10, 153] width 11 height 11
checkbox input "true"
click at [12, 171] on input "checkbox" at bounding box center [10, 168] width 11 height 11
checkbox input "true"
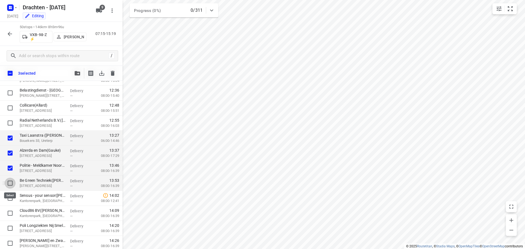
click at [9, 181] on input "checkbox" at bounding box center [10, 183] width 11 height 11
checkbox input "true"
click at [76, 72] on icon "button" at bounding box center [77, 73] width 5 height 4
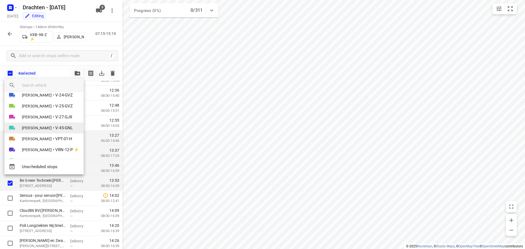
scroll to position [43, 0]
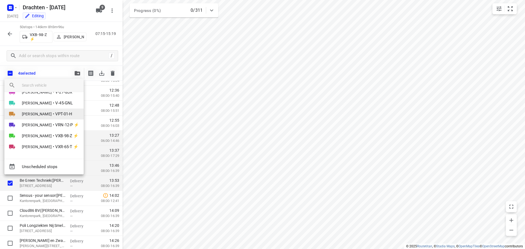
click at [52, 113] on span "Wilma Wijma-Boonstra" at bounding box center [37, 113] width 30 height 5
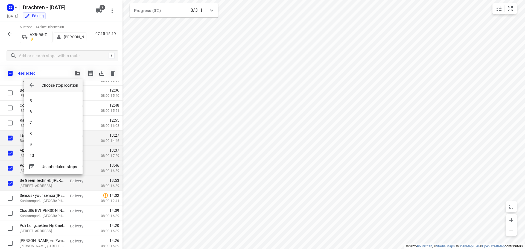
scroll to position [170, 0]
click at [46, 150] on li "21" at bounding box center [53, 149] width 59 height 11
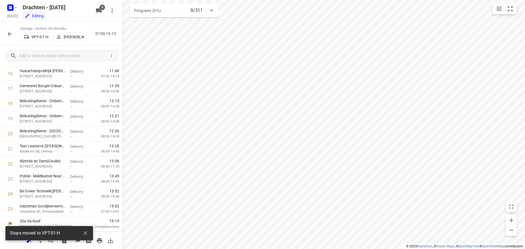
scroll to position [252, 0]
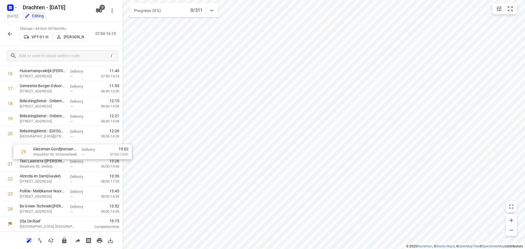
drag, startPoint x: 68, startPoint y: 210, endPoint x: 82, endPoint y: 150, distance: 61.0
click at [82, 150] on div "1 IMPAS(Bettina Snell) Scheepswervenweg 2, Westerbroek Delivery — 07:47 07:30-0…" at bounding box center [61, 29] width 123 height 376
click at [8, 34] on icon "button" at bounding box center [10, 34] width 7 height 7
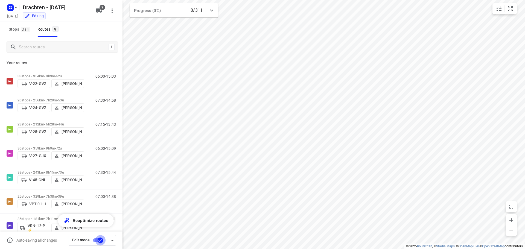
click at [100, 240] on input "checkbox" at bounding box center [100, 240] width 31 height 10
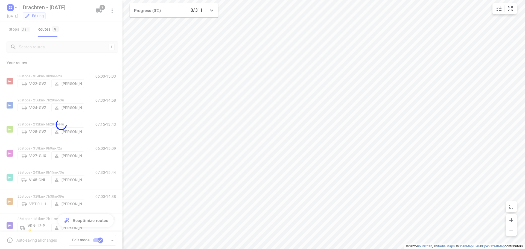
checkbox input "false"
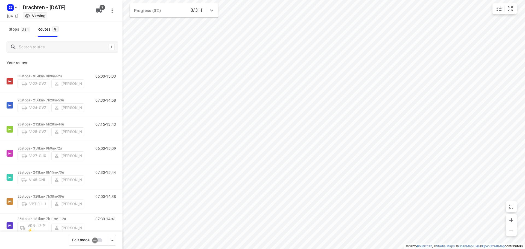
scroll to position [60, 0]
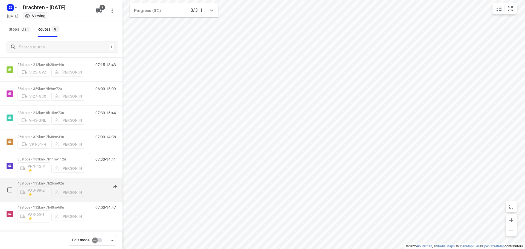
click at [46, 181] on div "46 stops • 135km • 7h26m • 92u VXB-98-Z ⚡ Kirsten Brouwer" at bounding box center [51, 190] width 67 height 23
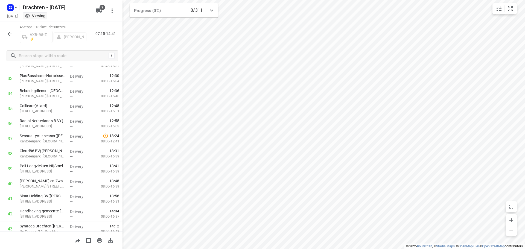
scroll to position [568, 0]
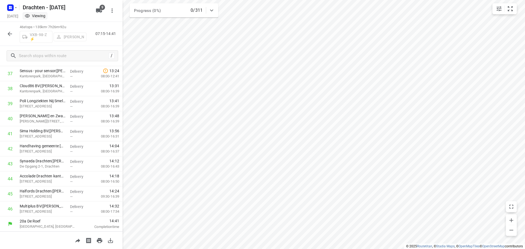
click at [4, 35] on div "46 stops • 135km • 7h26m • 92u VXB-98-Z ⚡ Kirsten Brouwer 07:15-14:41" at bounding box center [61, 34] width 123 height 24
click at [5, 36] on button "button" at bounding box center [9, 33] width 11 height 11
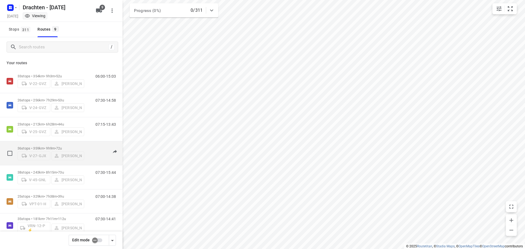
scroll to position [60, 0]
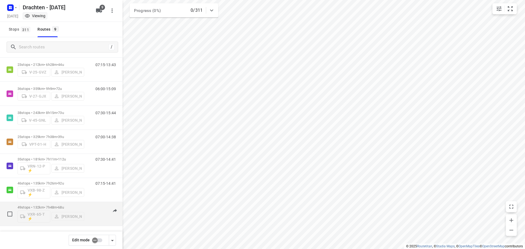
click at [59, 208] on p "49 stops • 132km • 7h48m • 68u" at bounding box center [51, 207] width 67 height 4
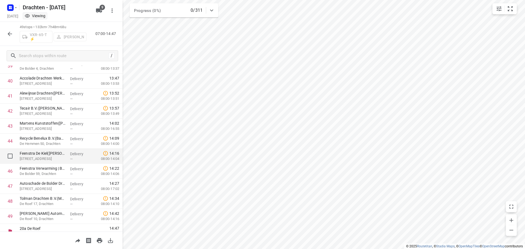
scroll to position [614, 0]
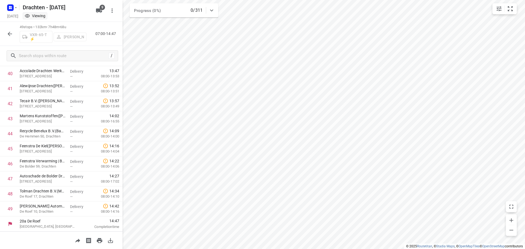
click at [8, 33] on icon "button" at bounding box center [10, 34] width 7 height 7
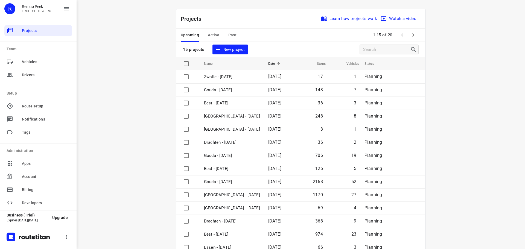
click at [209, 31] on button "Active" at bounding box center [213, 35] width 11 height 13
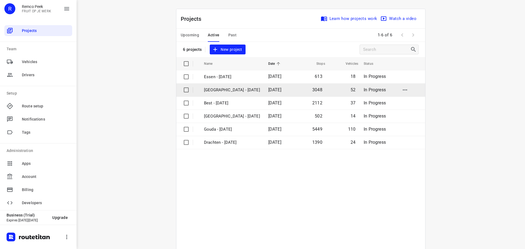
click at [220, 91] on p "[GEOGRAPHIC_DATA] - [DATE]" at bounding box center [232, 90] width 56 height 6
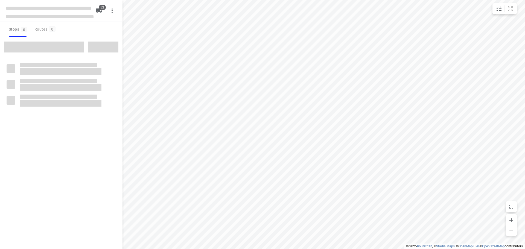
checkbox input "true"
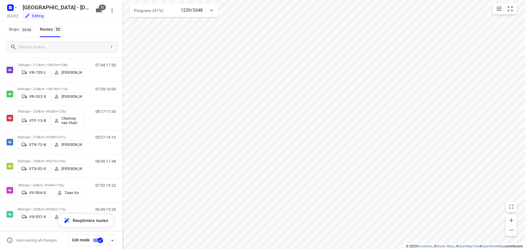
scroll to position [1095, 0]
click at [75, 46] on input "Search routes" at bounding box center [63, 47] width 89 height 8
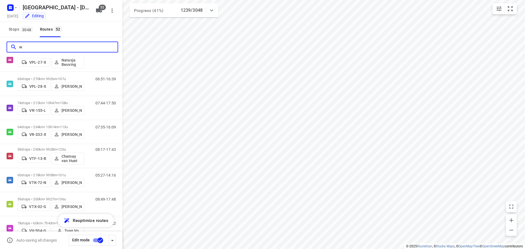
scroll to position [0, 0]
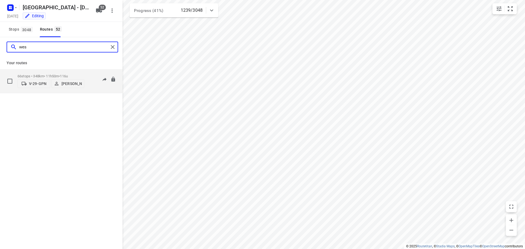
type input "wes"
click at [60, 74] on span "•" at bounding box center [59, 76] width 1 height 4
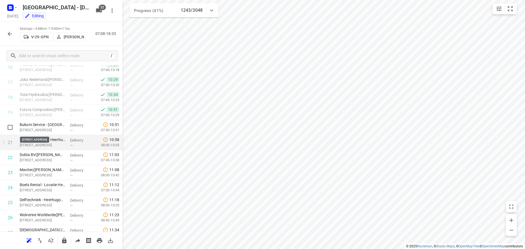
scroll to position [246, 0]
